Goal: Find specific page/section

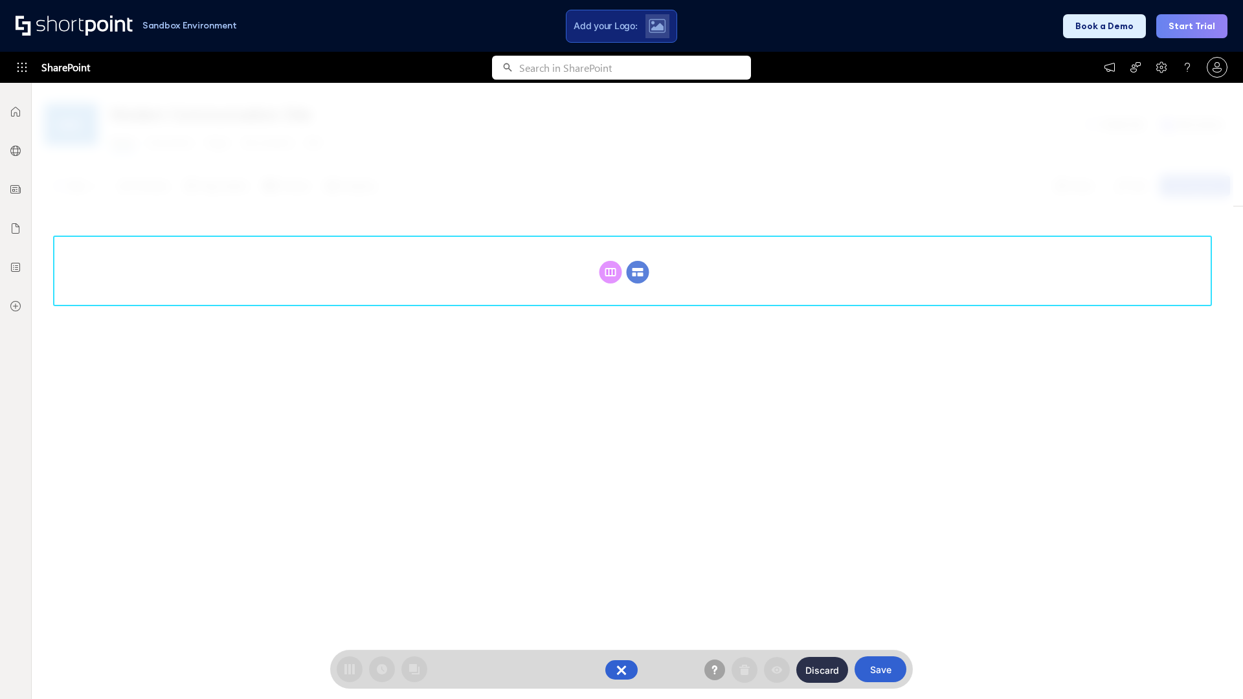
scroll to position [178, 0]
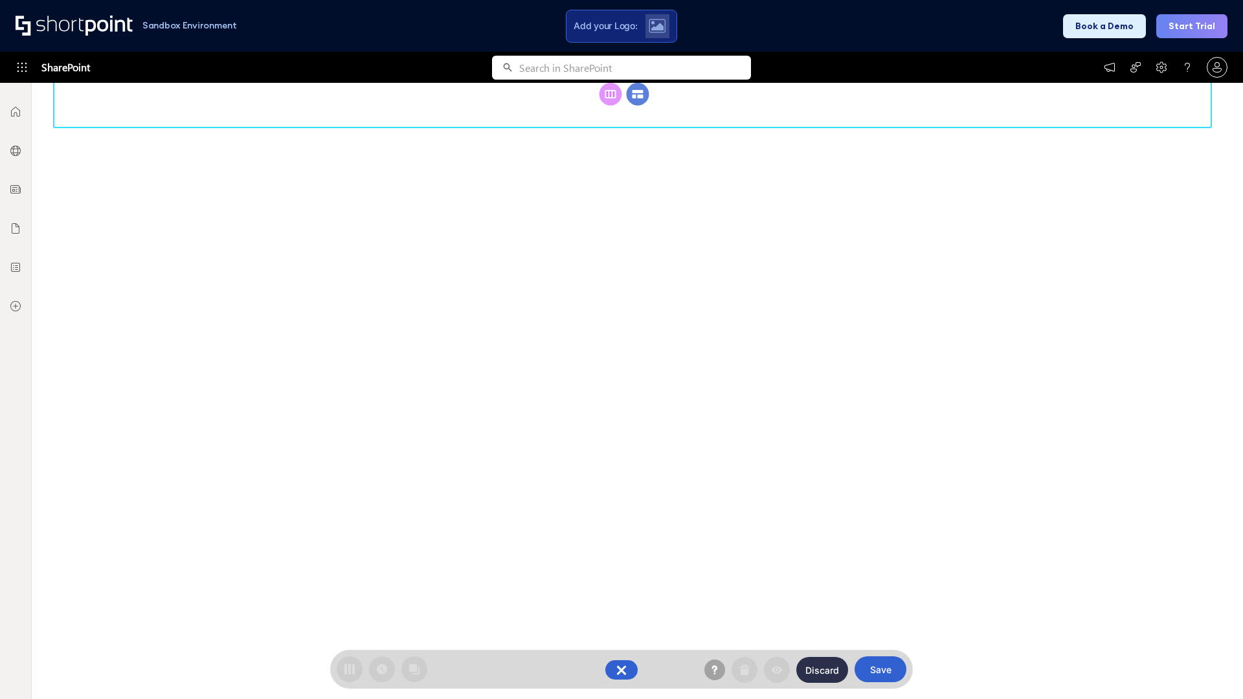
click at [638, 106] on circle at bounding box center [638, 94] width 23 height 23
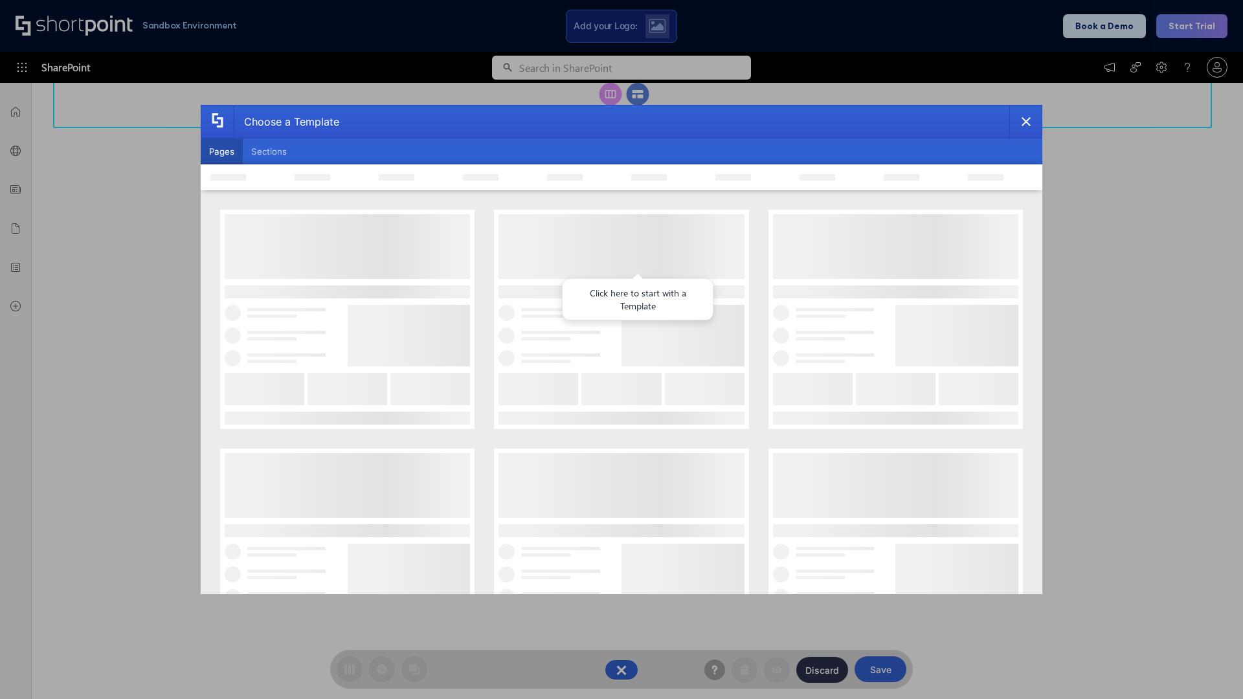
scroll to position [0, 0]
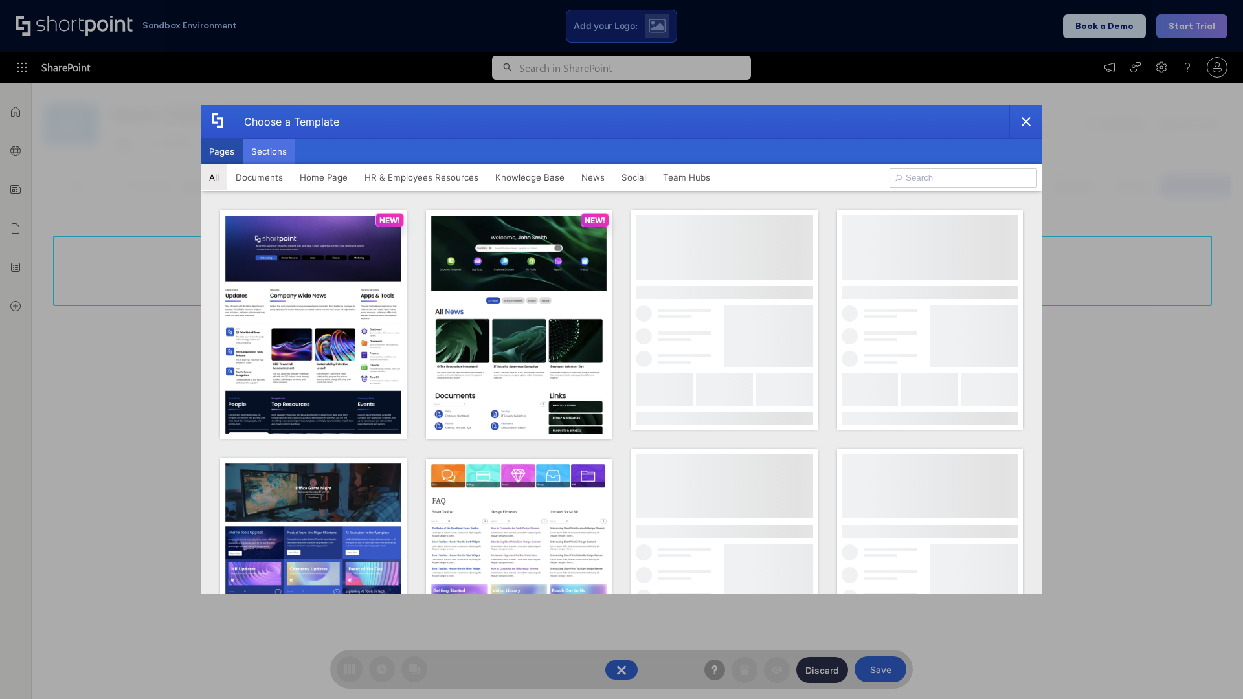
click at [269, 152] on button "Sections" at bounding box center [269, 152] width 52 height 26
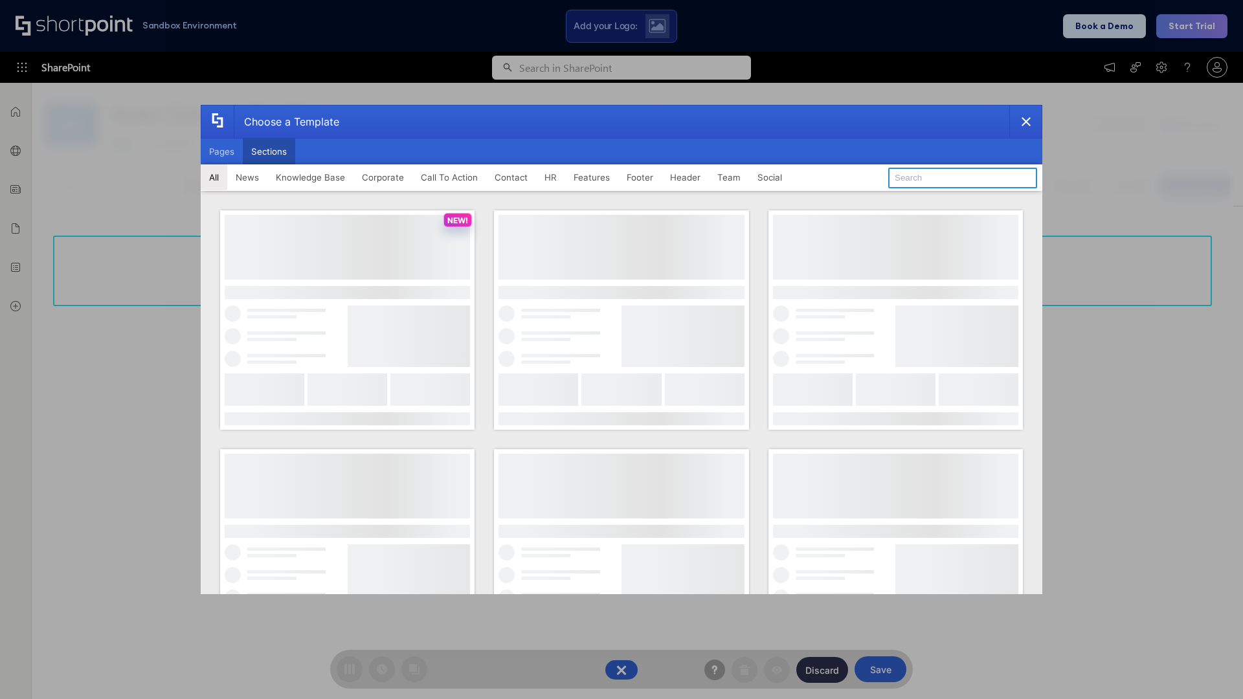
type input "Service Block 3"
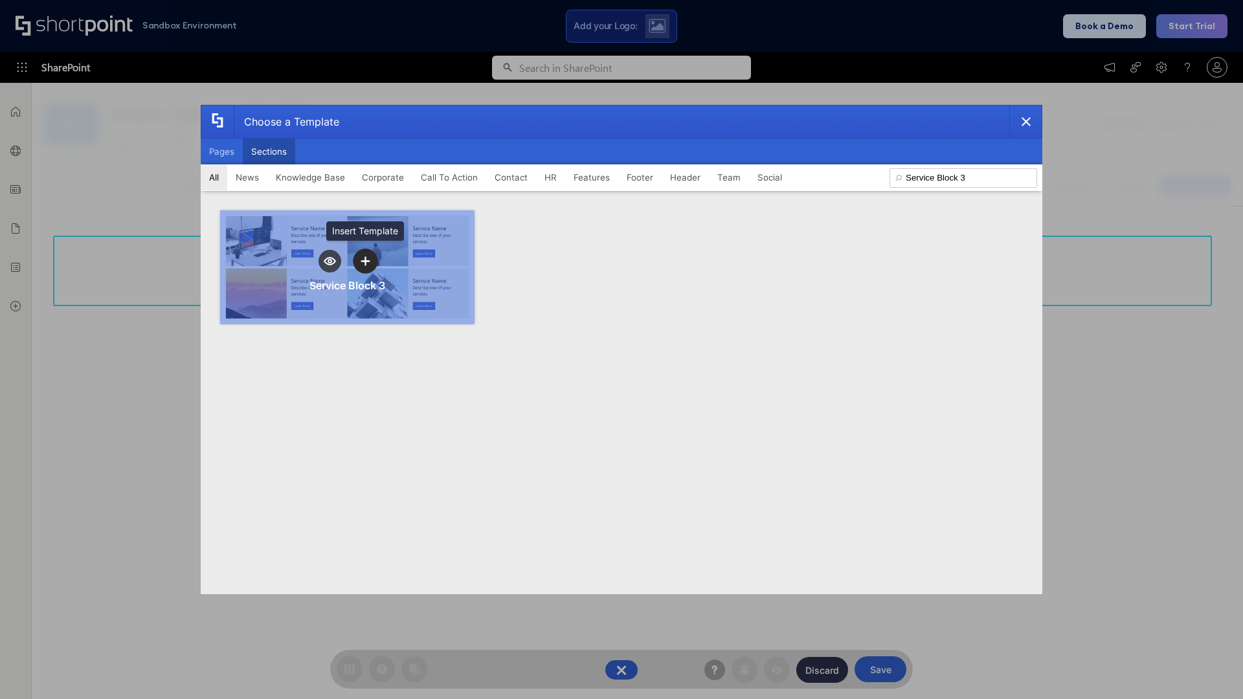
click at [365, 261] on icon "template selector" at bounding box center [365, 260] width 9 height 9
